Goal: Transaction & Acquisition: Purchase product/service

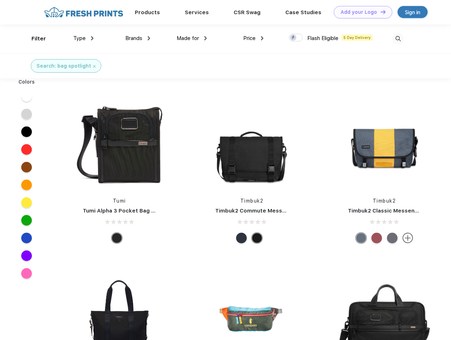
click at [360, 12] on link "Add your Logo Design Tool" at bounding box center [363, 12] width 58 height 12
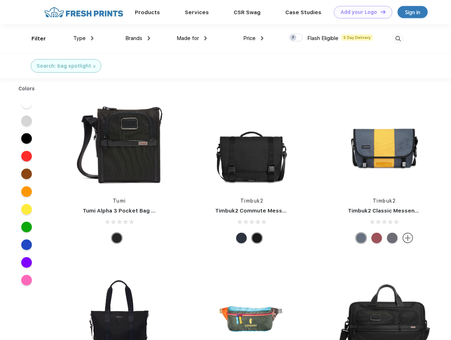
click at [0, 0] on div "Design Tool" at bounding box center [0, 0] width 0 height 0
click at [380, 12] on link "Add your Logo Design Tool" at bounding box center [363, 12] width 58 height 12
click at [34, 39] on div "Filter" at bounding box center [39, 39] width 15 height 8
click at [84, 38] on span "Type" at bounding box center [79, 38] width 12 height 6
click at [138, 38] on span "Brands" at bounding box center [133, 38] width 17 height 6
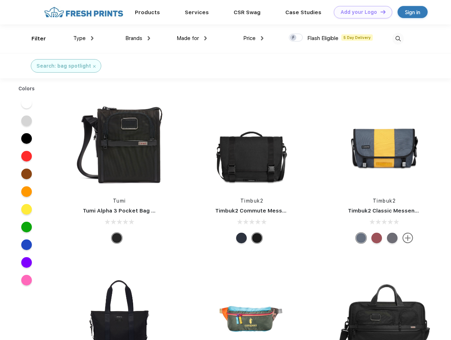
click at [192, 38] on span "Made for" at bounding box center [188, 38] width 22 height 6
click at [254, 38] on span "Price" at bounding box center [249, 38] width 12 height 6
click at [296, 38] on div at bounding box center [296, 38] width 14 height 8
click at [294, 38] on input "checkbox" at bounding box center [291, 35] width 5 height 5
click at [398, 39] on img at bounding box center [398, 39] width 12 height 12
